Goal: Complete application form

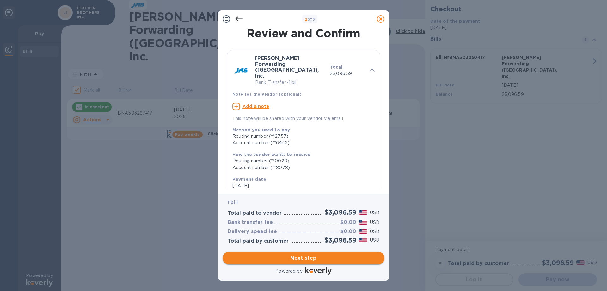
click at [302, 261] on span "Next step" at bounding box center [304, 258] width 152 height 8
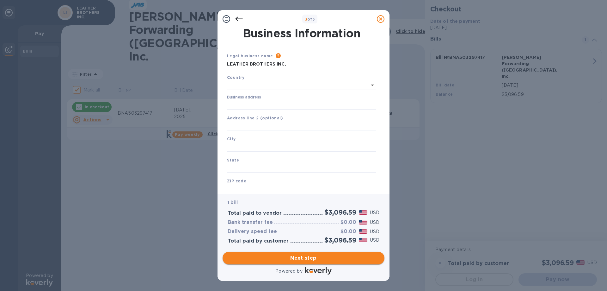
type input "[GEOGRAPHIC_DATA]"
click at [261, 103] on input "Business address" at bounding box center [301, 103] width 149 height 9
type input "[STREET_ADDRESS][PERSON_NAME]"
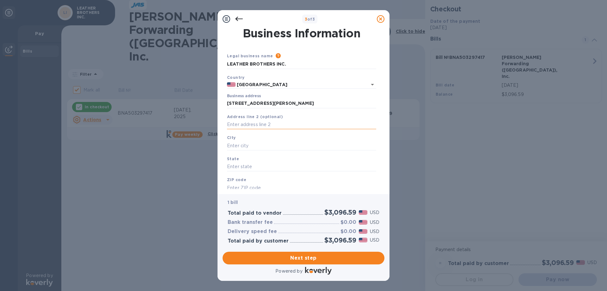
click at [253, 121] on input "text" at bounding box center [301, 124] width 149 height 9
click at [241, 145] on input "text" at bounding box center [301, 145] width 149 height 9
type input "[PERSON_NAME]"
click at [243, 165] on input "text" at bounding box center [301, 166] width 149 height 9
type input "AR"
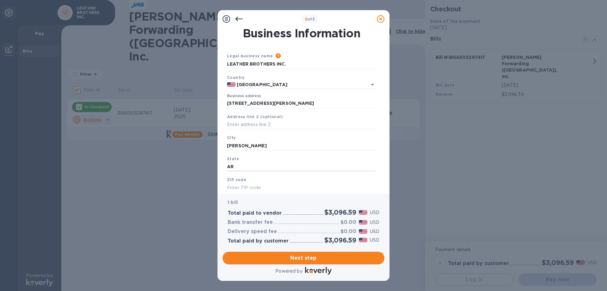
click at [244, 183] on input "text" at bounding box center [301, 187] width 149 height 9
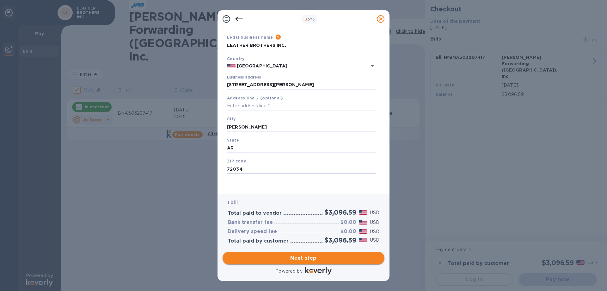
type input "72034"
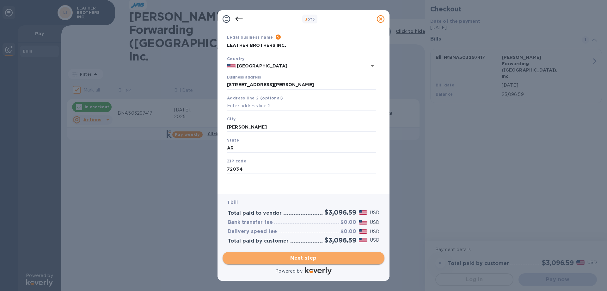
click at [303, 257] on span "Next step" at bounding box center [304, 258] width 152 height 8
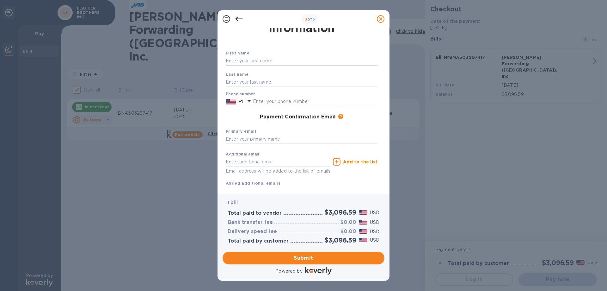
click at [255, 61] on input "text" at bounding box center [302, 60] width 152 height 9
type input "[PERSON_NAME]"
click at [244, 81] on input "text" at bounding box center [302, 81] width 152 height 9
type input "SCHREKENHOFER"
type input "5013299471"
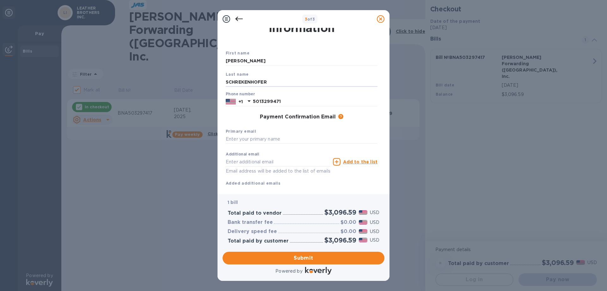
type input "[PERSON_NAME][EMAIL_ADDRESS][DOMAIN_NAME]"
click at [257, 136] on input "text" at bounding box center [302, 138] width 152 height 9
drag, startPoint x: 297, startPoint y: 160, endPoint x: 226, endPoint y: 164, distance: 71.0
click at [173, 167] on div "3 of 3 Payment Contact Information First name [PERSON_NAME] Last name SCHREKENH…" at bounding box center [303, 145] width 607 height 291
click at [253, 138] on input "text" at bounding box center [302, 138] width 152 height 9
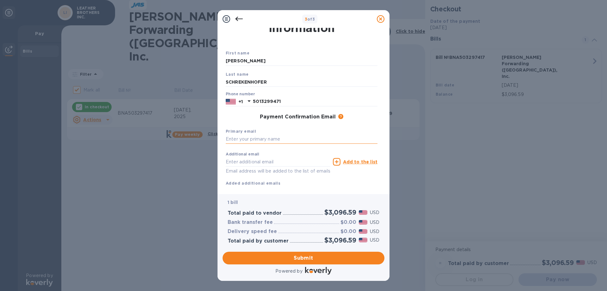
paste input "[PERSON_NAME][EMAIL_ADDRESS][DOMAIN_NAME]"
type input "[PERSON_NAME][EMAIL_ADDRESS][DOMAIN_NAME]"
click at [239, 161] on input "text" at bounding box center [278, 161] width 105 height 9
drag, startPoint x: 265, startPoint y: 161, endPoint x: 163, endPoint y: 168, distance: 102.4
click at [163, 168] on div "3 of 3 Payment Contact Information First name [PERSON_NAME] Last name SCHREKENH…" at bounding box center [303, 145] width 607 height 291
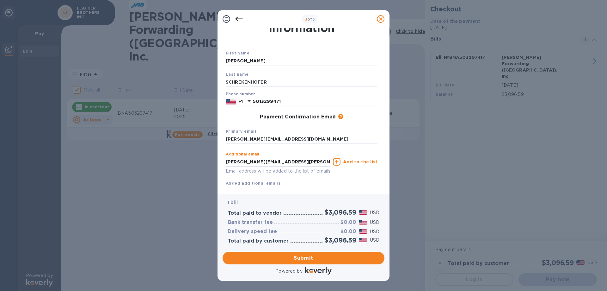
type input "[PERSON_NAME][EMAIL_ADDRESS][PERSON_NAME][PERSON_NAME][DOMAIN_NAME]"
click at [362, 163] on u "Add to the list" at bounding box center [360, 161] width 34 height 5
click at [241, 160] on input "text" at bounding box center [278, 161] width 105 height 9
type input "sar"
drag, startPoint x: 230, startPoint y: 163, endPoint x: 215, endPoint y: 161, distance: 14.4
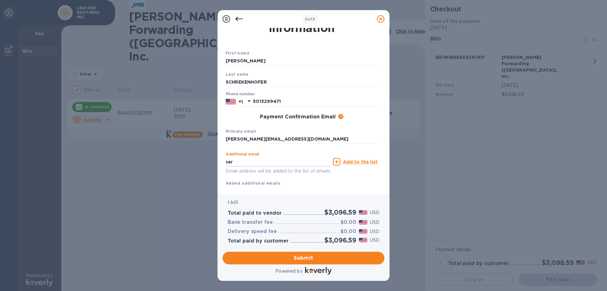
click at [212, 164] on div "3 of 3 Payment Contact Information First name [PERSON_NAME] Last name SCHREKENH…" at bounding box center [303, 145] width 607 height 291
click at [271, 162] on input "text" at bounding box center [278, 161] width 105 height 9
click at [241, 159] on input "text" at bounding box center [278, 161] width 105 height 9
type input "s"
type input "l"
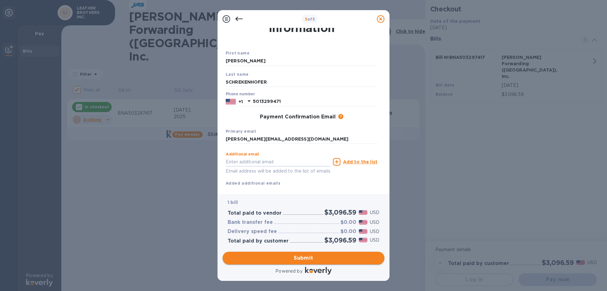
click at [306, 258] on span "Submit" at bounding box center [304, 258] width 152 height 8
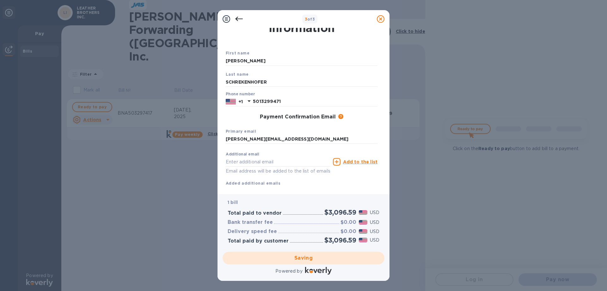
checkbox input "false"
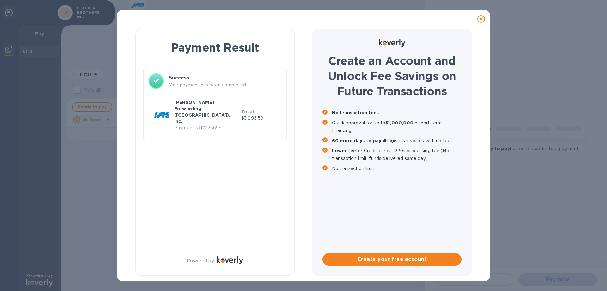
scroll to position [0, 0]
